Goal: Find specific page/section: Find specific page/section

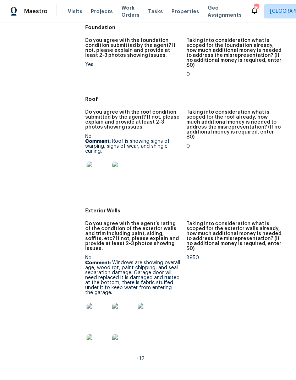
scroll to position [232, 0]
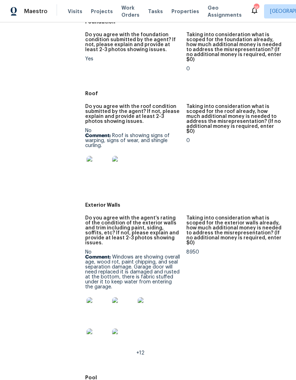
click at [95, 158] on img at bounding box center [98, 167] width 23 height 23
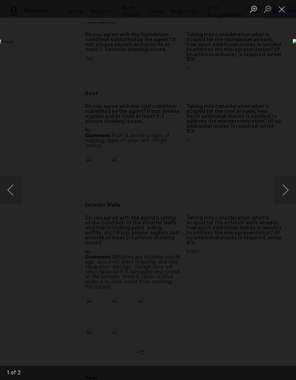
click at [289, 191] on button "Next image" at bounding box center [285, 190] width 21 height 28
click at [288, 9] on button "Close lightbox" at bounding box center [282, 9] width 14 height 12
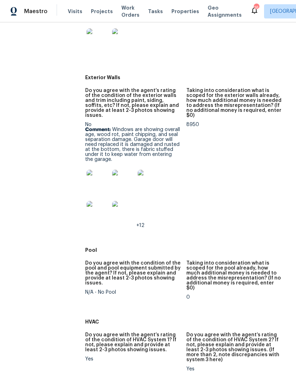
scroll to position [389, 0]
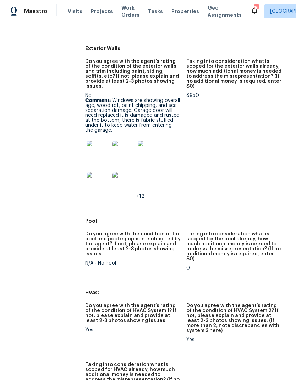
click at [96, 141] on img at bounding box center [98, 152] width 23 height 23
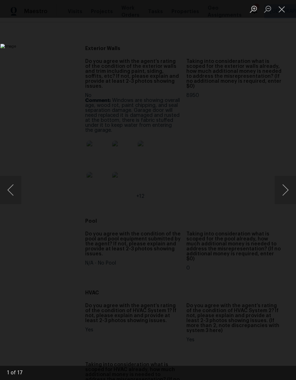
click at [285, 195] on button "Next image" at bounding box center [285, 190] width 21 height 28
click at [285, 193] on button "Next image" at bounding box center [285, 190] width 21 height 28
click at [286, 189] on button "Next image" at bounding box center [285, 190] width 21 height 28
click at [286, 190] on button "Next image" at bounding box center [285, 190] width 21 height 28
click at [283, 190] on button "Next image" at bounding box center [285, 190] width 21 height 28
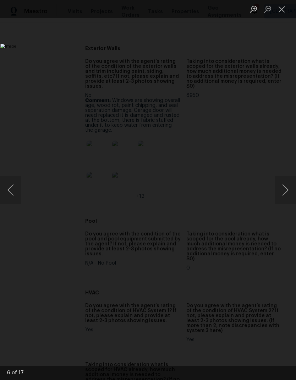
click at [281, 4] on button "Close lightbox" at bounding box center [282, 9] width 14 height 12
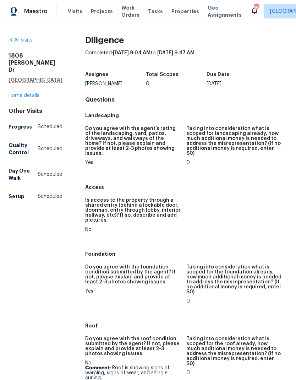
scroll to position [0, 0]
click at [27, 93] on link "Home details" at bounding box center [24, 95] width 31 height 5
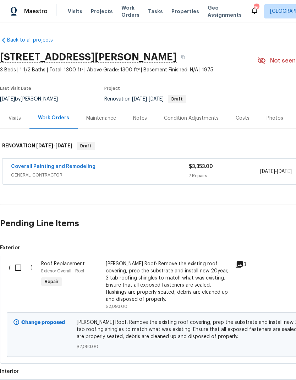
click at [188, 118] on div "Condition Adjustments" at bounding box center [191, 118] width 55 height 7
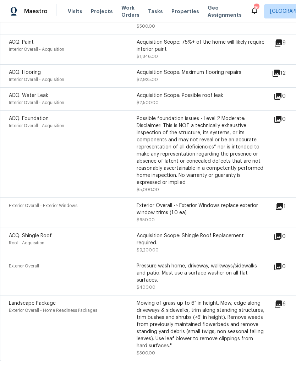
scroll to position [286, 0]
click at [282, 206] on icon at bounding box center [279, 207] width 7 height 7
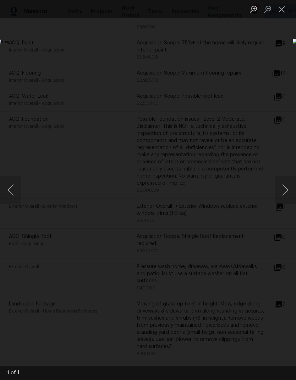
click at [277, 4] on button "Close lightbox" at bounding box center [282, 9] width 14 height 12
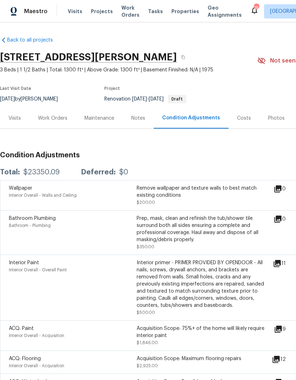
scroll to position [0, 0]
click at [8, 105] on div "Last Visit Date [DATE] by [PERSON_NAME] Project Renovation [DATE] - [DATE] Draft" at bounding box center [120, 95] width 241 height 26
click at [15, 127] on div "Visits" at bounding box center [14, 118] width 29 height 21
click at [15, 126] on div "Visits" at bounding box center [14, 118] width 29 height 21
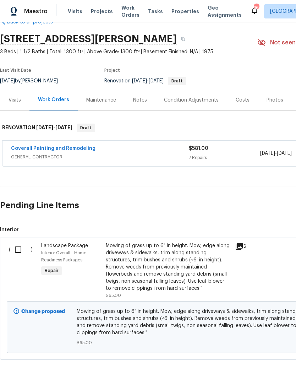
scroll to position [18, 0]
